Goal: Task Accomplishment & Management: Use online tool/utility

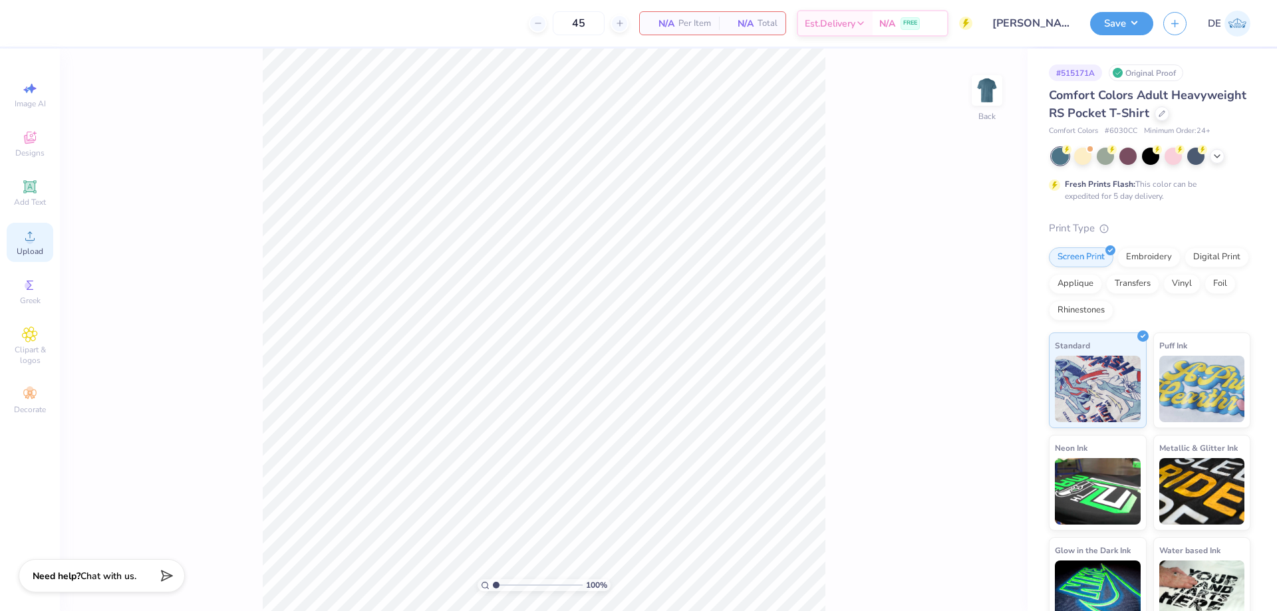
click at [27, 250] on span "Upload" at bounding box center [30, 251] width 27 height 11
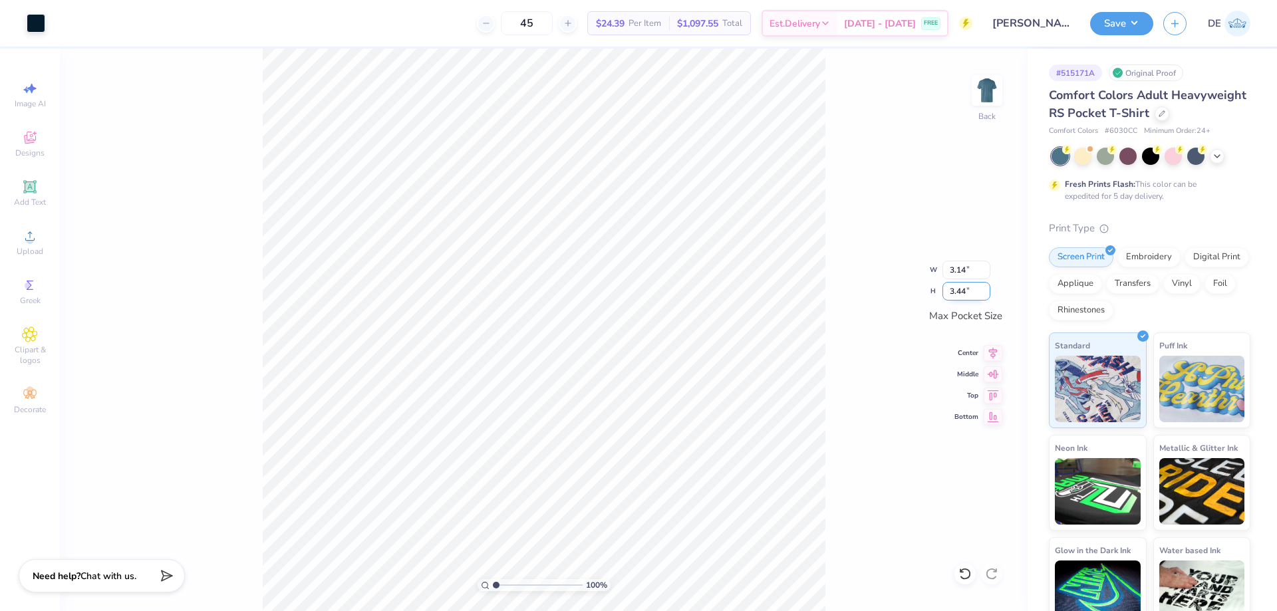
click at [953, 292] on input "3.44" at bounding box center [967, 291] width 48 height 19
type input "3.5"
type input "3.20"
type input "3.50"
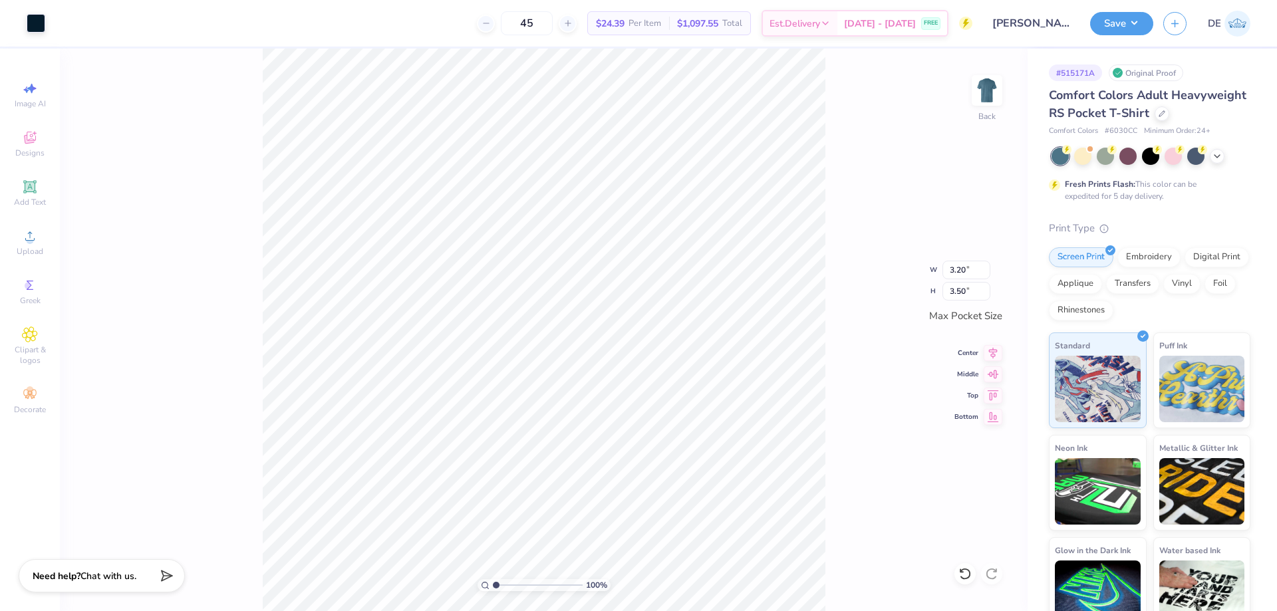
click at [873, 271] on div "100 % Back W 3.20 3.20 " H 3.50 3.50 " Max Pocket Size Center Middle Top Bottom" at bounding box center [544, 330] width 968 height 563
click at [981, 91] on img at bounding box center [987, 90] width 53 height 53
click at [33, 237] on icon at bounding box center [30, 236] width 16 height 16
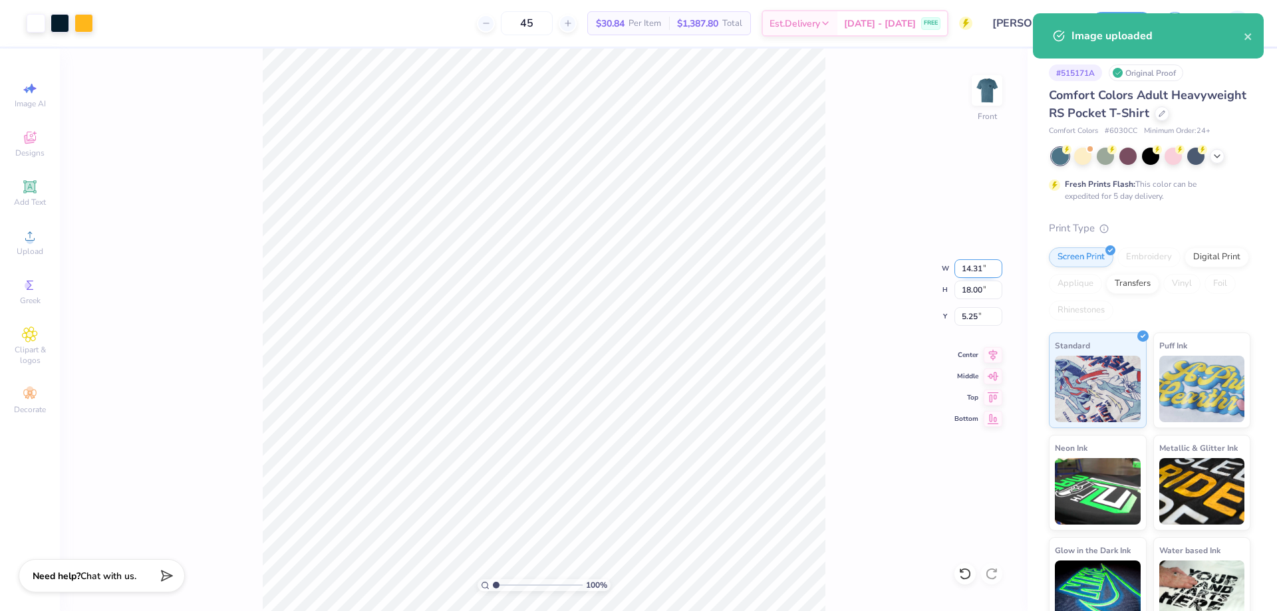
click at [973, 271] on input "14.31" at bounding box center [979, 268] width 48 height 19
type input "12.00"
type input "15.10"
type input "6.70"
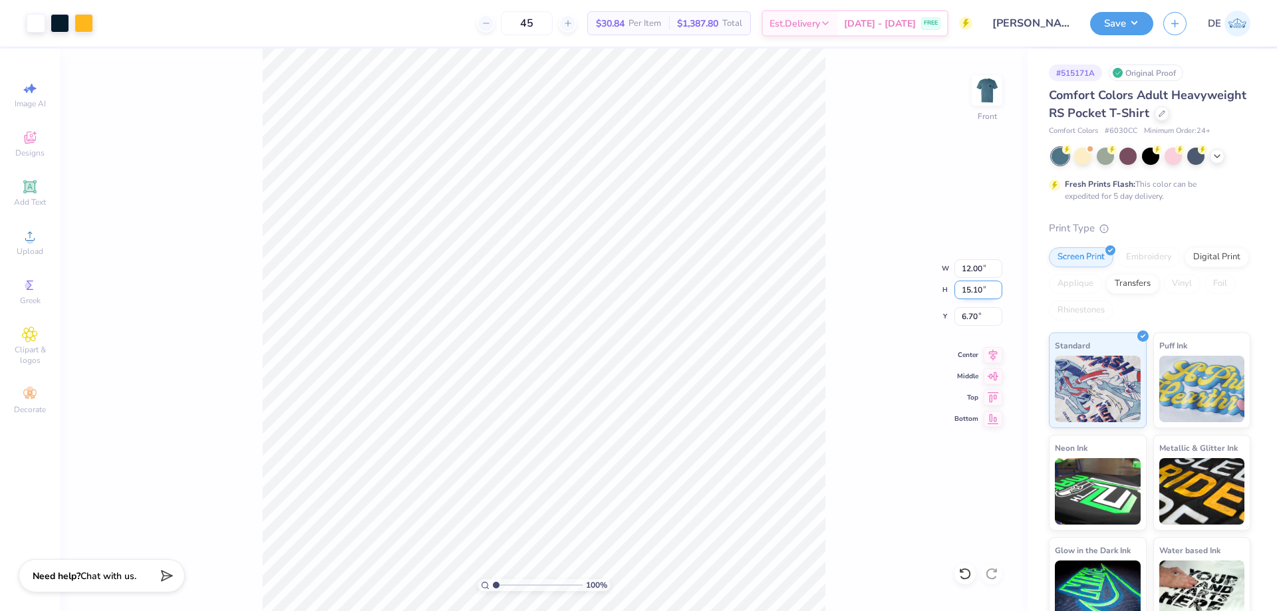
click at [963, 291] on input "15.10" at bounding box center [979, 290] width 48 height 19
type input "13"
type input "10.33"
type input "13.00"
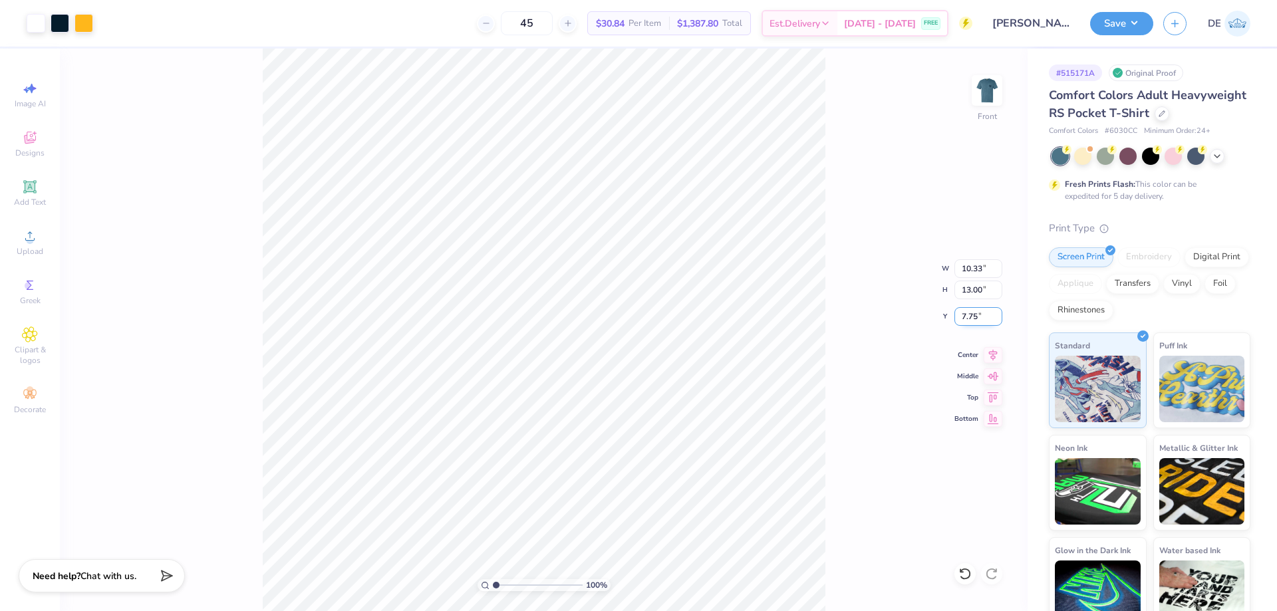
click at [958, 319] on input "7.75" at bounding box center [979, 316] width 48 height 19
type input "3.00"
click at [861, 280] on div "100 % Front W 10.33 10.33 " H 13.00 13.00 " Y 3.00 3.00 " Center Middle Top Bot…" at bounding box center [544, 330] width 968 height 563
click at [989, 98] on img at bounding box center [987, 90] width 53 height 53
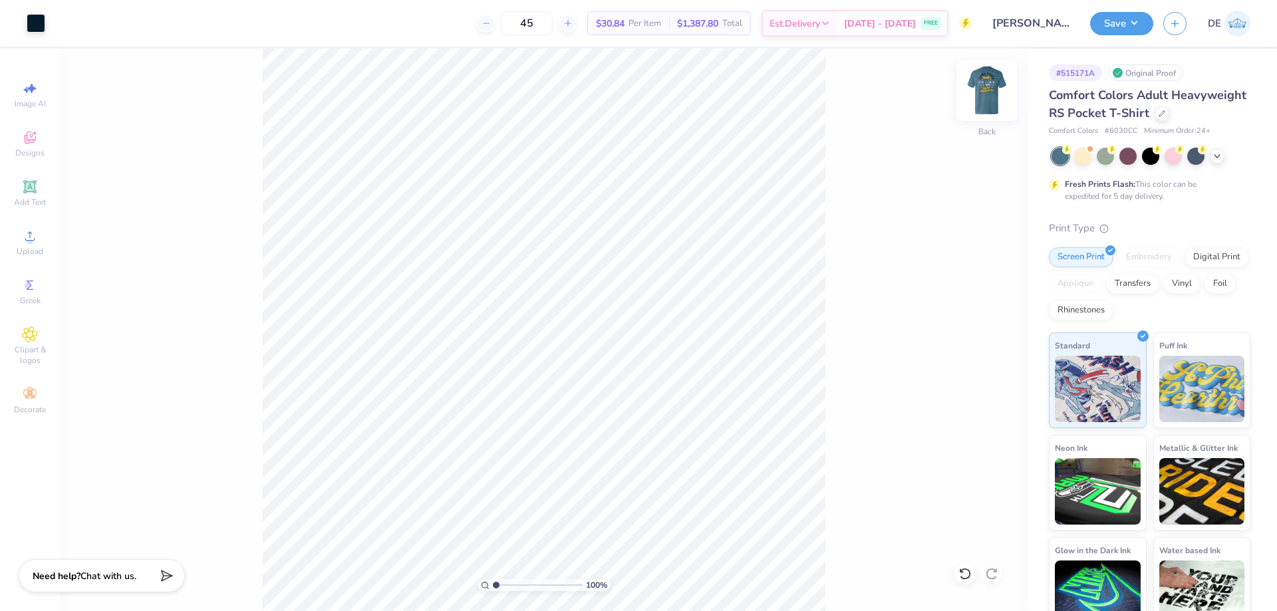
click at [991, 104] on img at bounding box center [987, 90] width 53 height 53
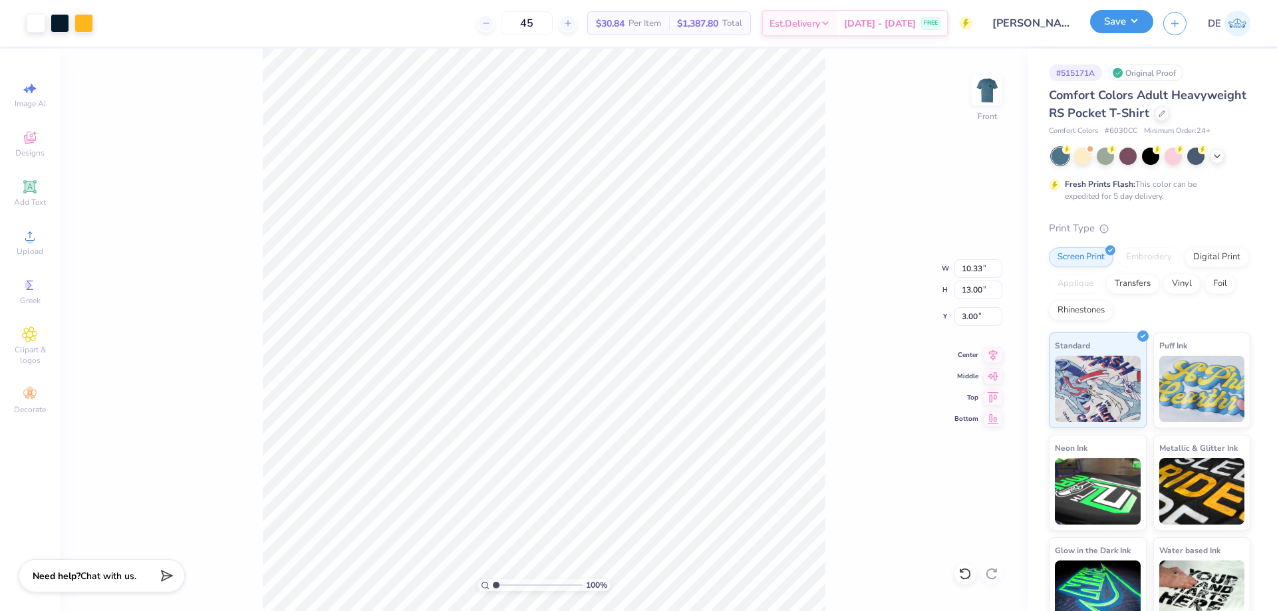
click at [1124, 27] on button "Save" at bounding box center [1121, 21] width 63 height 23
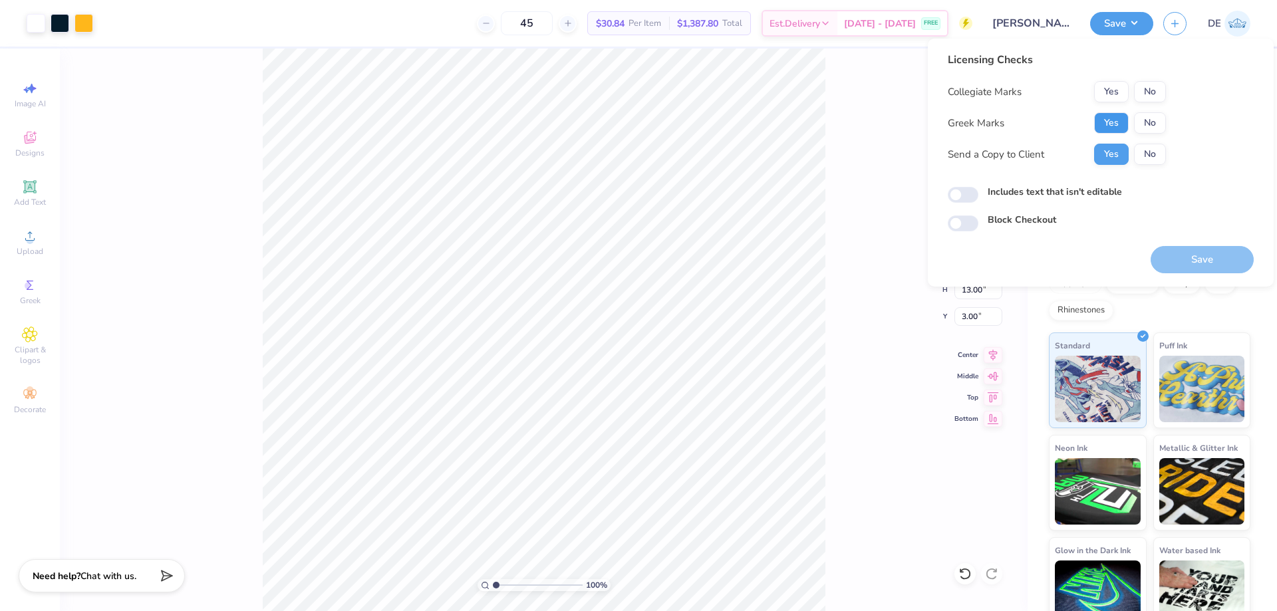
click at [1098, 117] on button "Yes" at bounding box center [1111, 122] width 35 height 21
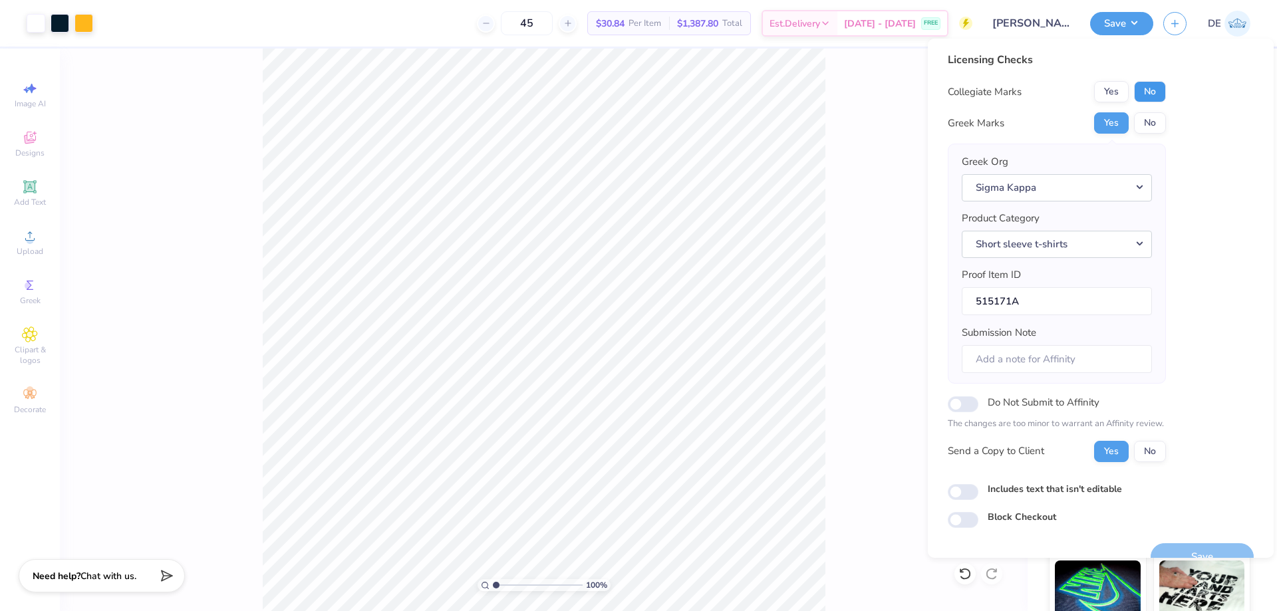
click at [1138, 87] on button "No" at bounding box center [1150, 91] width 32 height 21
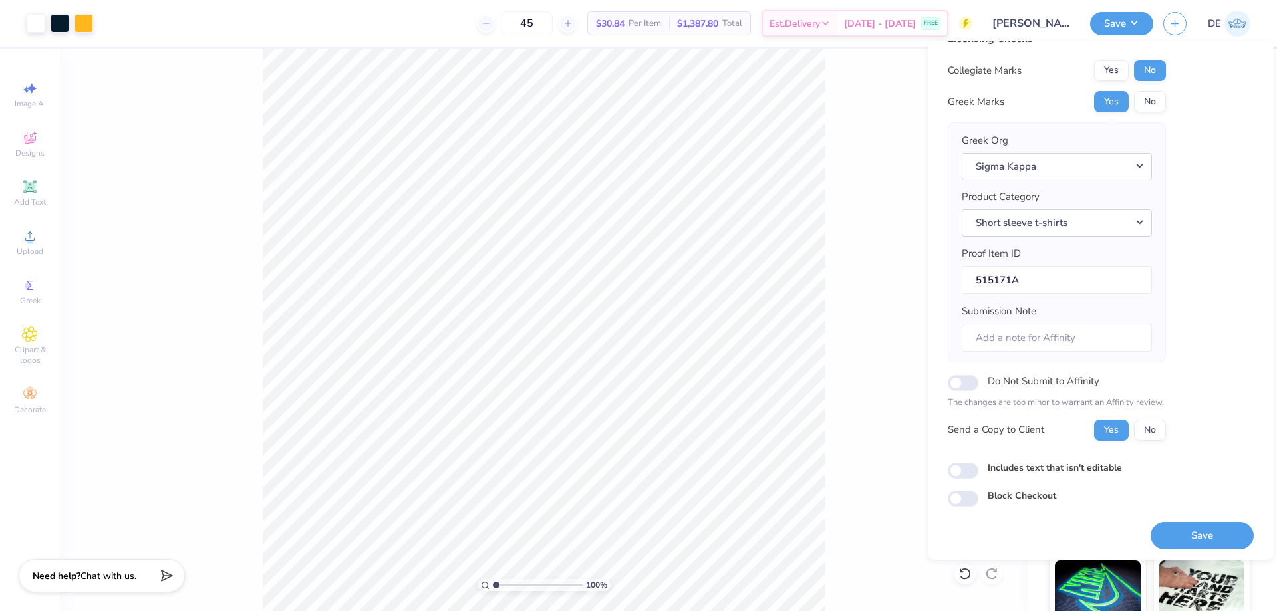
scroll to position [25, 0]
click at [1200, 538] on button "Save" at bounding box center [1202, 533] width 103 height 27
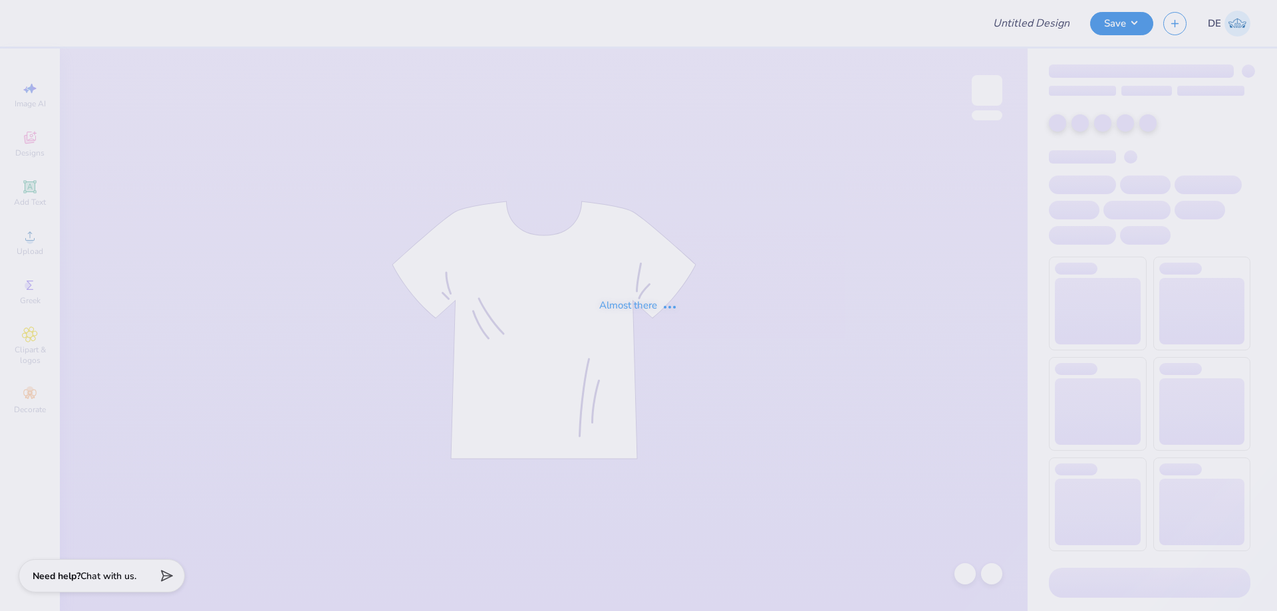
type input "TEP ROADTRIP"
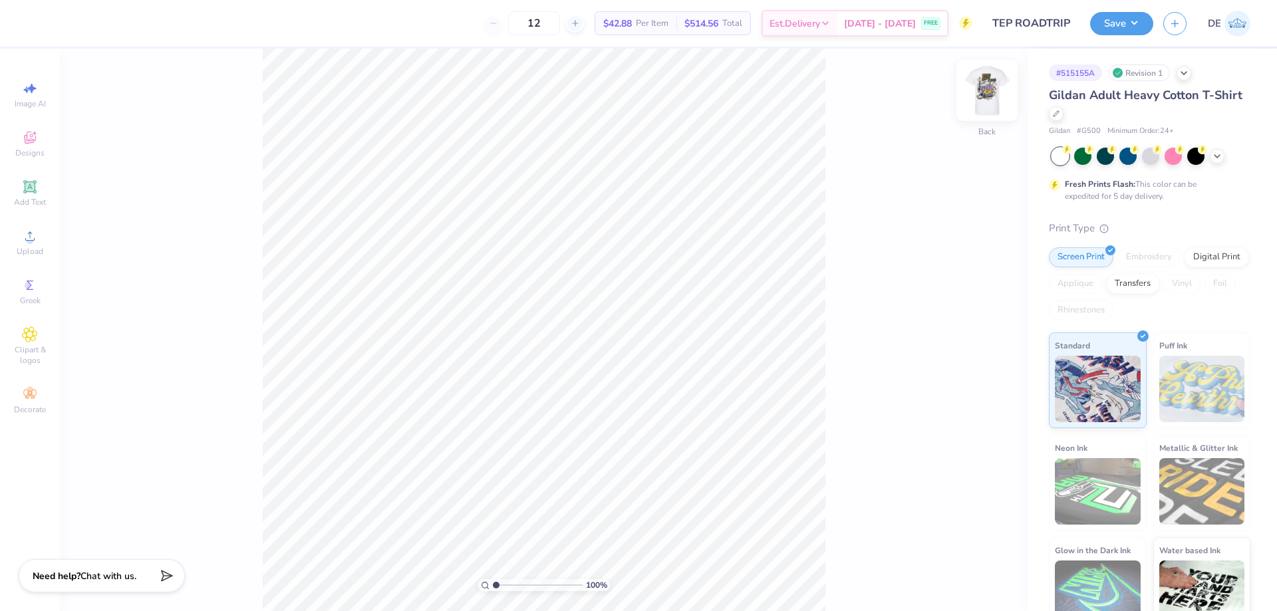
click at [975, 90] on img at bounding box center [987, 90] width 53 height 53
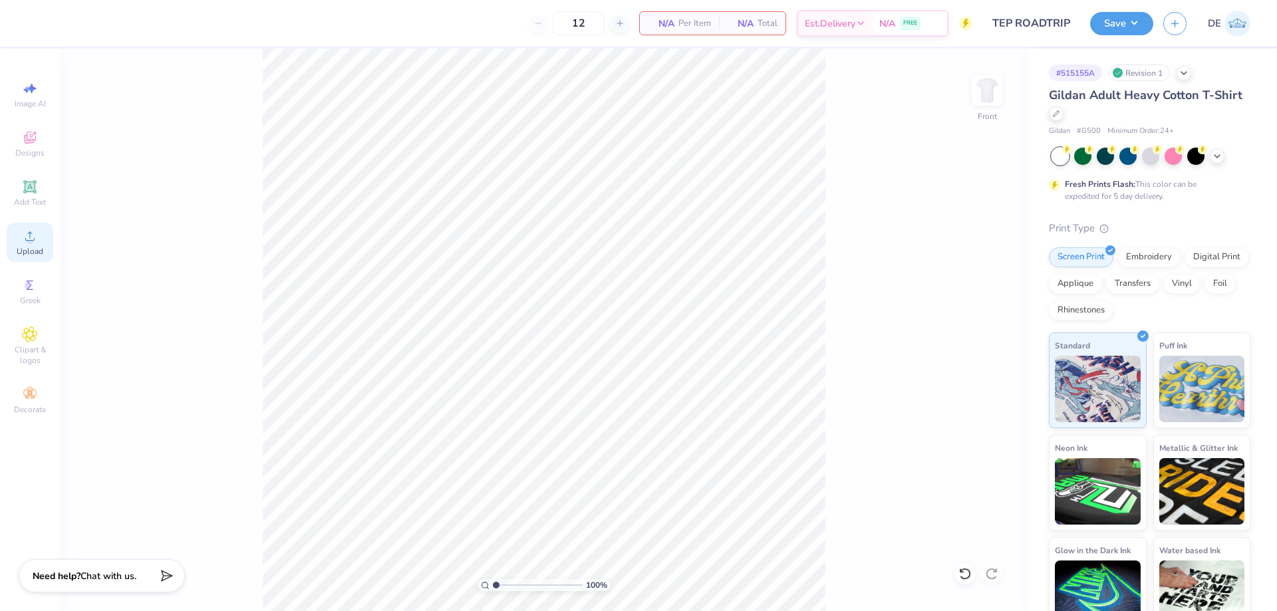
click at [31, 255] on span "Upload" at bounding box center [30, 251] width 27 height 11
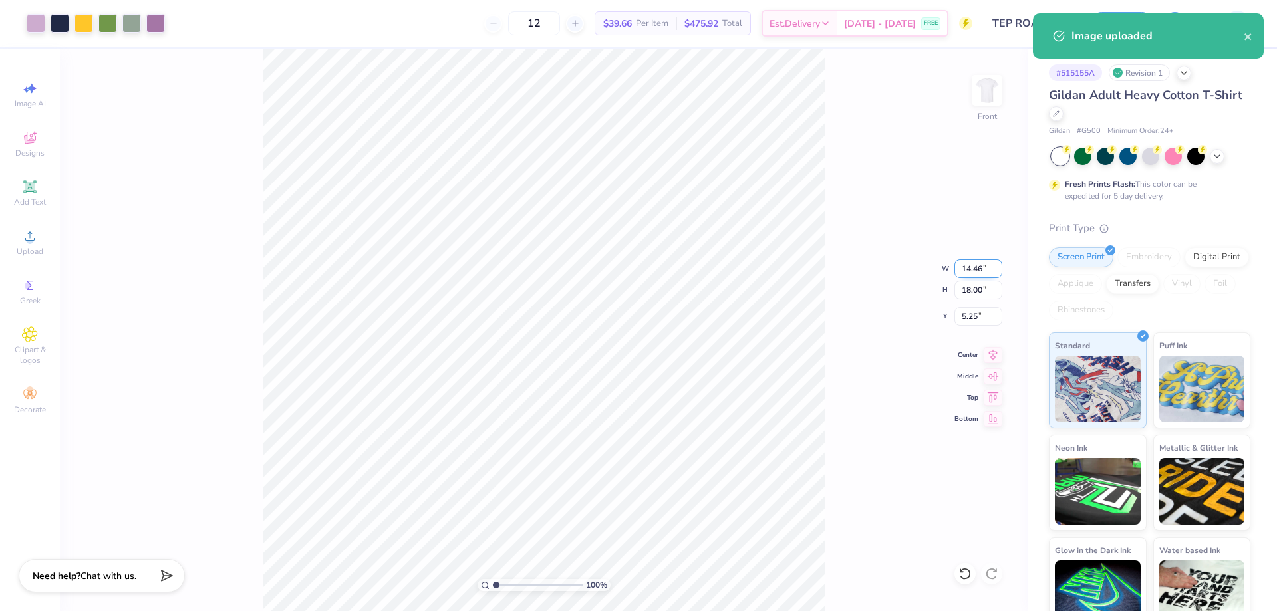
click at [968, 274] on input "14.46" at bounding box center [979, 268] width 48 height 19
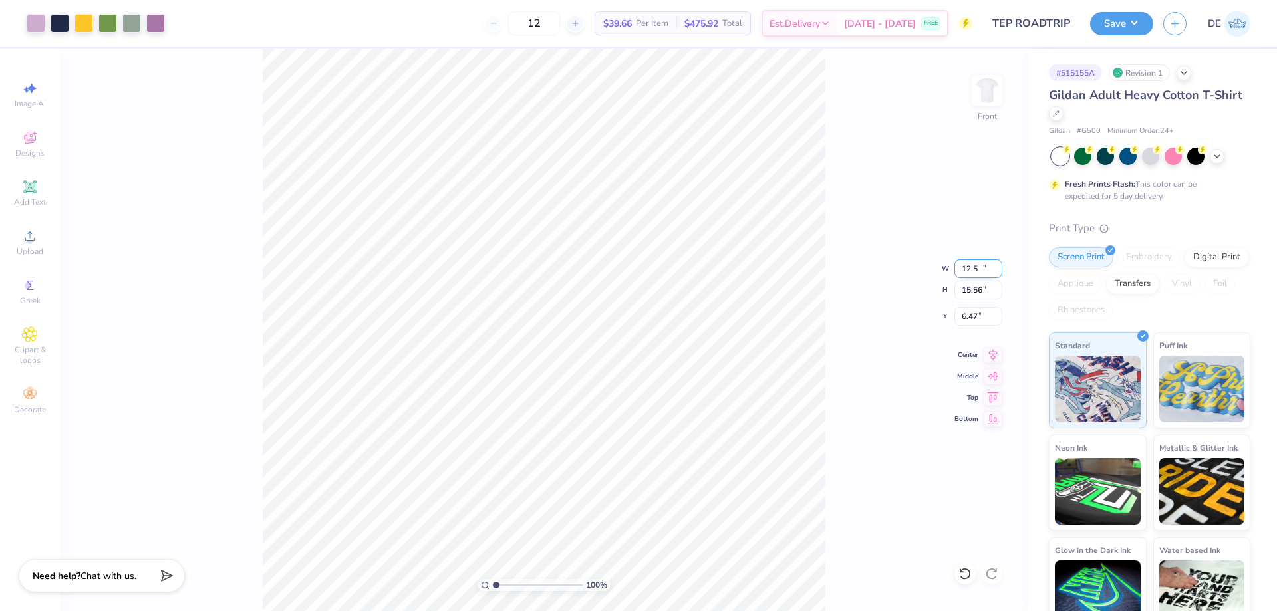
type input "12.50"
type input "15.56"
type input "6.47"
click at [958, 289] on input "15.56" at bounding box center [979, 290] width 48 height 19
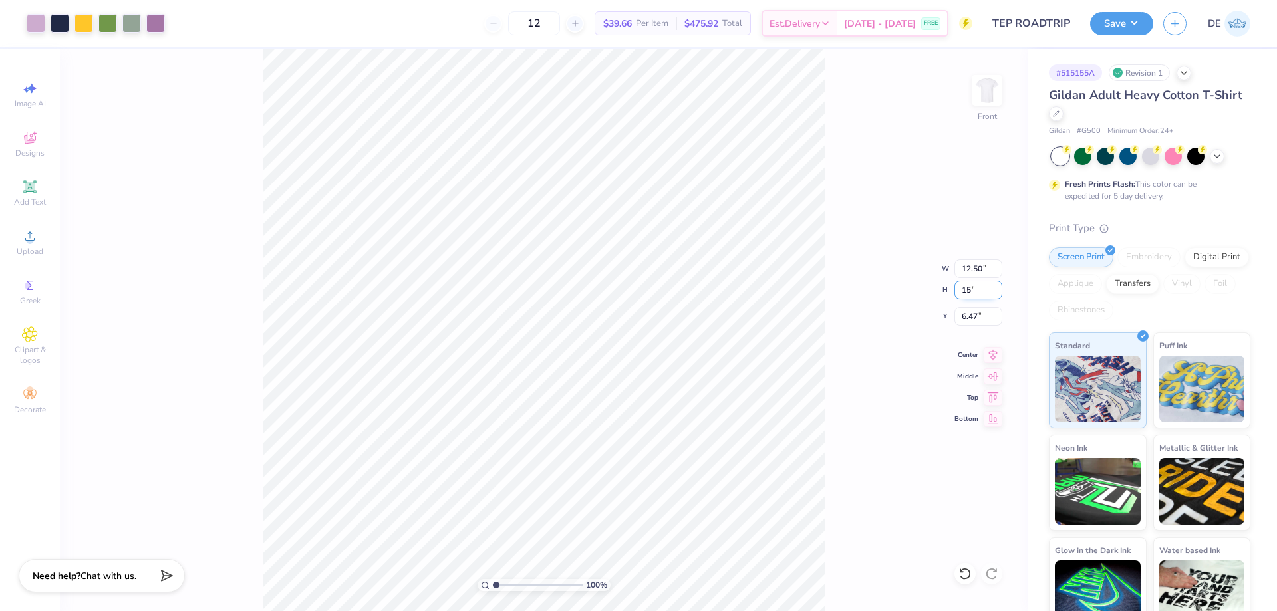
type input "15"
type input "12.05"
type input "15.00"
click at [965, 319] on input "6.75" at bounding box center [979, 316] width 48 height 19
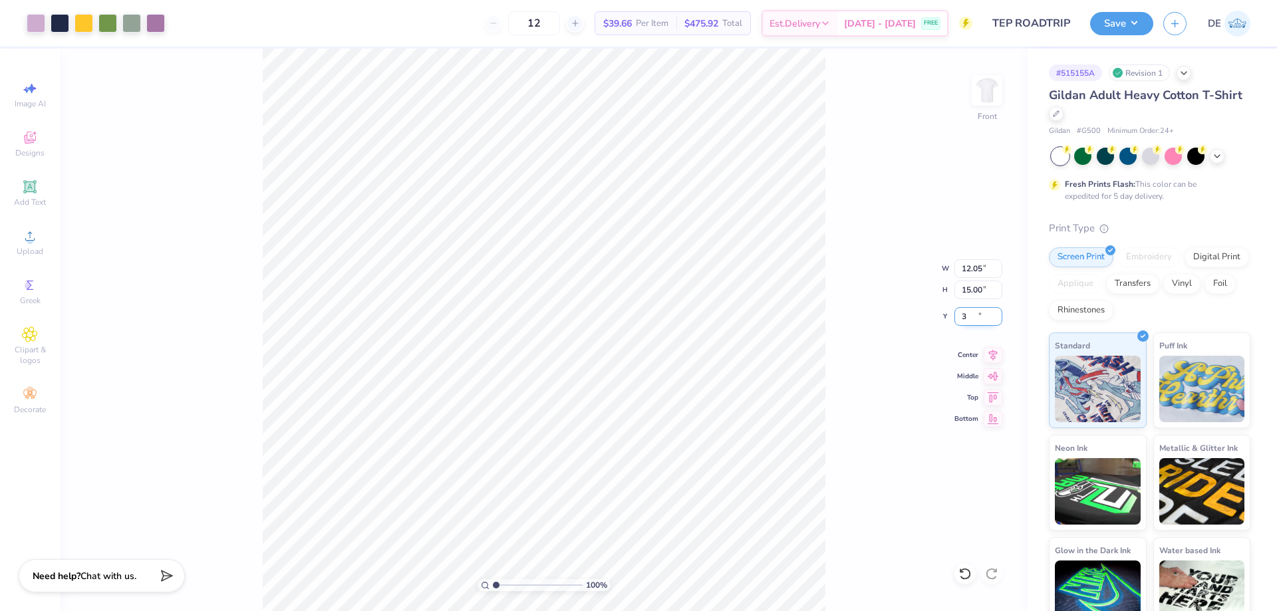
type input "3.00"
click at [986, 98] on img at bounding box center [987, 90] width 53 height 53
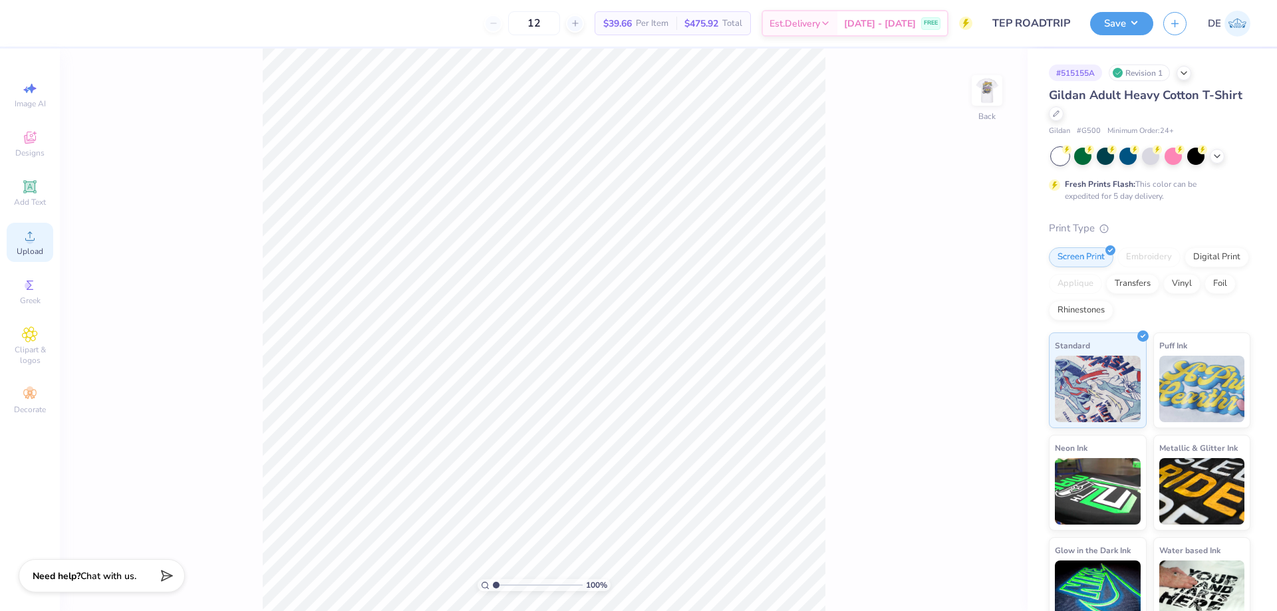
click at [19, 246] on div "Upload" at bounding box center [30, 242] width 47 height 39
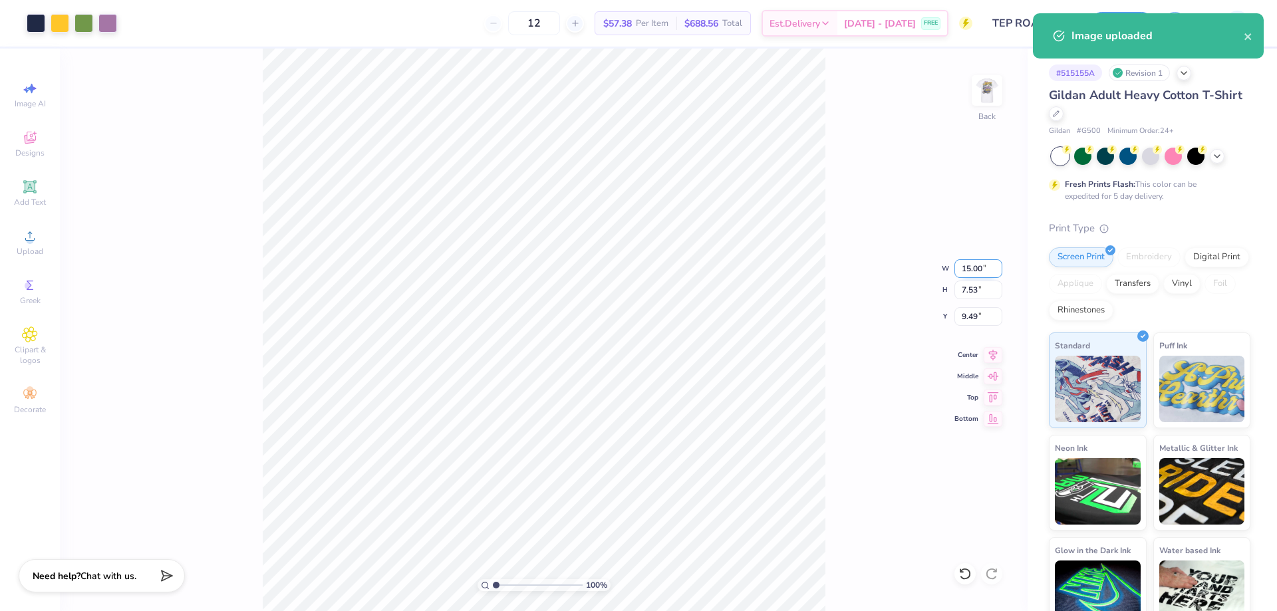
click at [966, 269] on input "15.00" at bounding box center [979, 268] width 48 height 19
type input "3.50"
type input "1.76"
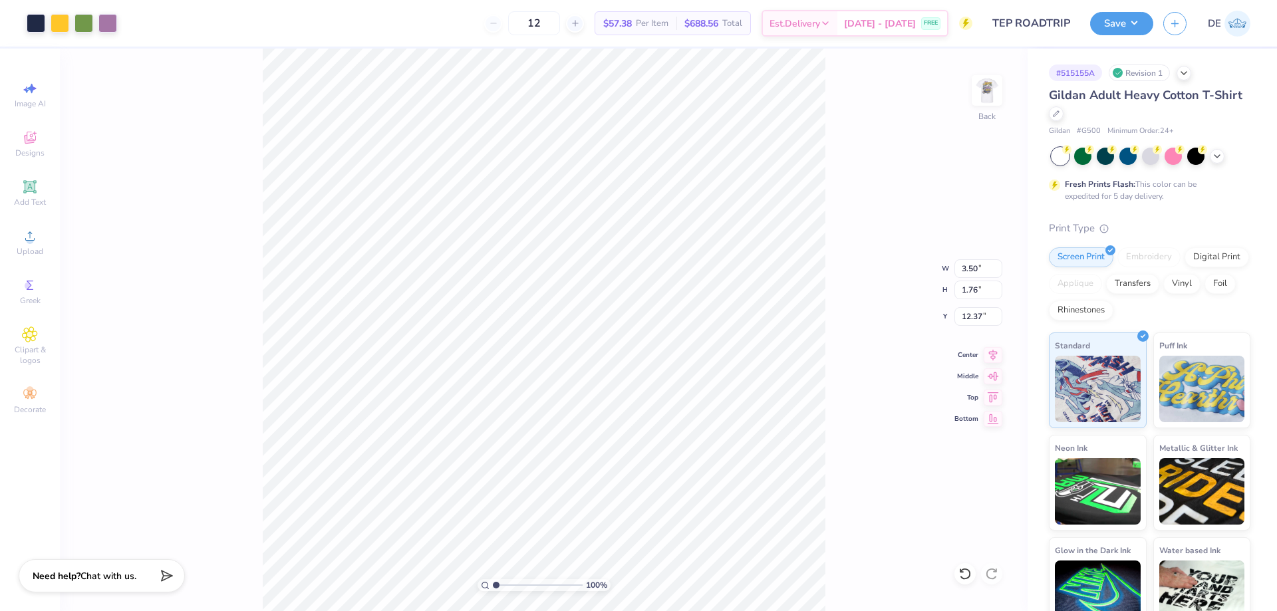
type input "3.00"
click at [985, 93] on img at bounding box center [987, 90] width 53 height 53
click at [1120, 23] on button "Save" at bounding box center [1121, 21] width 63 height 23
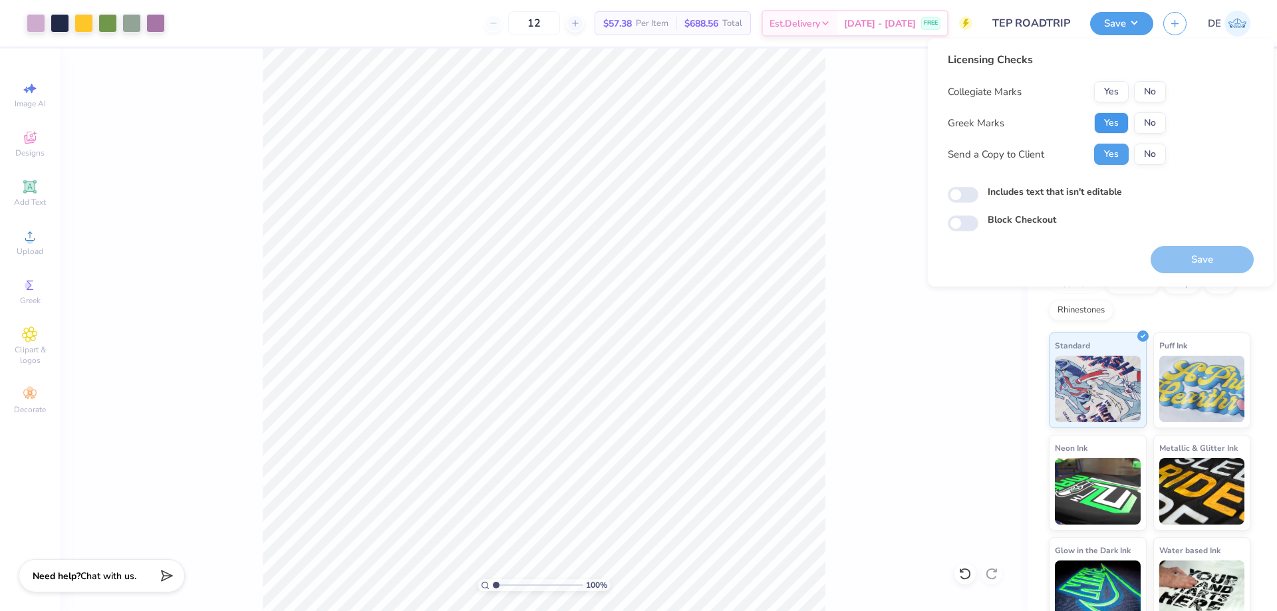
click at [1106, 119] on button "Yes" at bounding box center [1111, 122] width 35 height 21
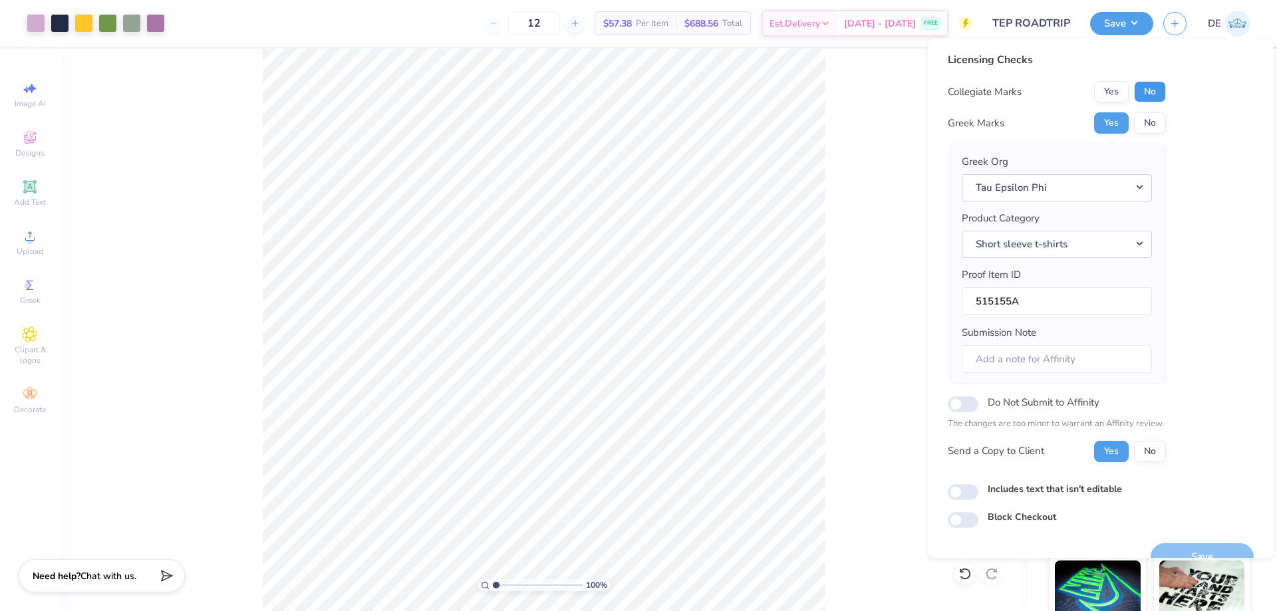
click at [1147, 96] on button "No" at bounding box center [1150, 91] width 32 height 21
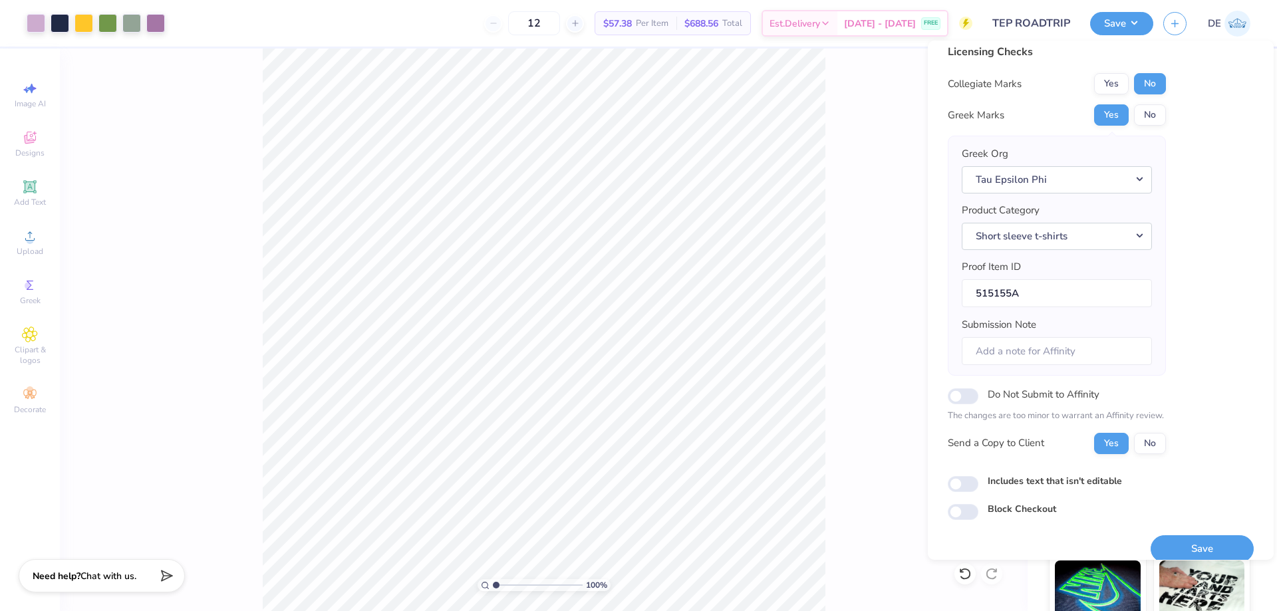
scroll to position [25, 0]
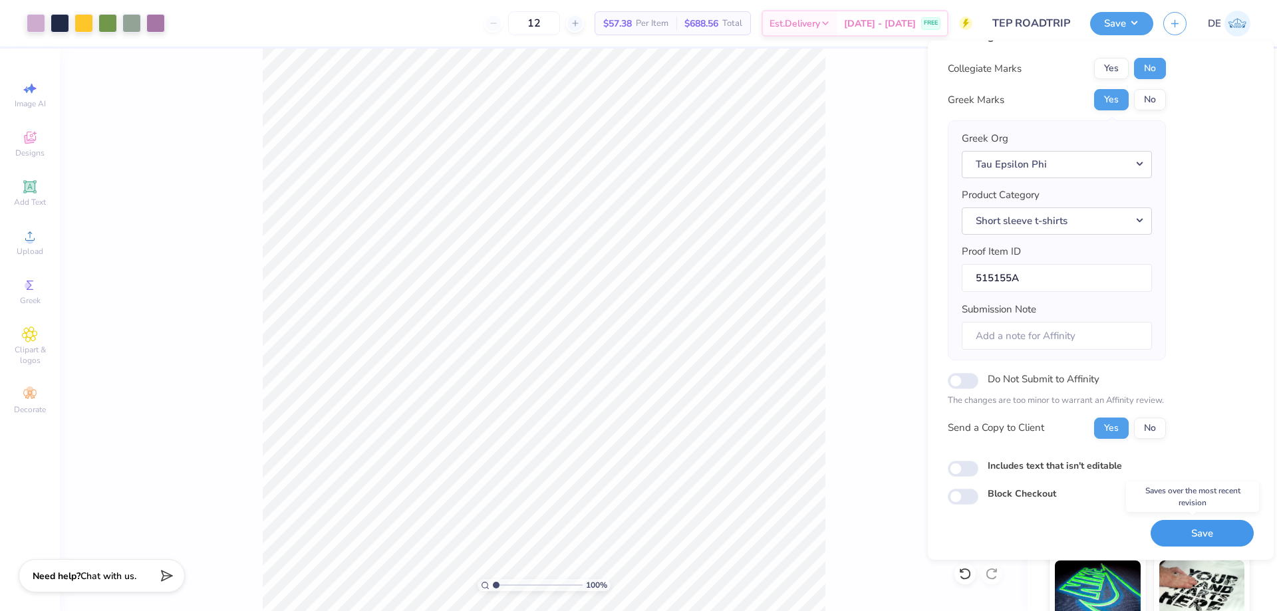
click at [1206, 526] on button "Save" at bounding box center [1202, 533] width 103 height 27
